Goal: Find specific page/section: Find specific page/section

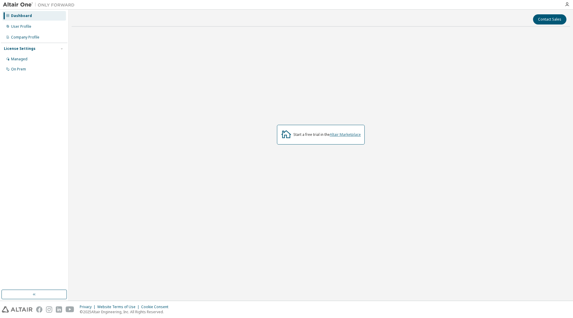
click at [348, 135] on link "Altair Marketplace" at bounding box center [345, 134] width 31 height 5
